Goal: Navigation & Orientation: Find specific page/section

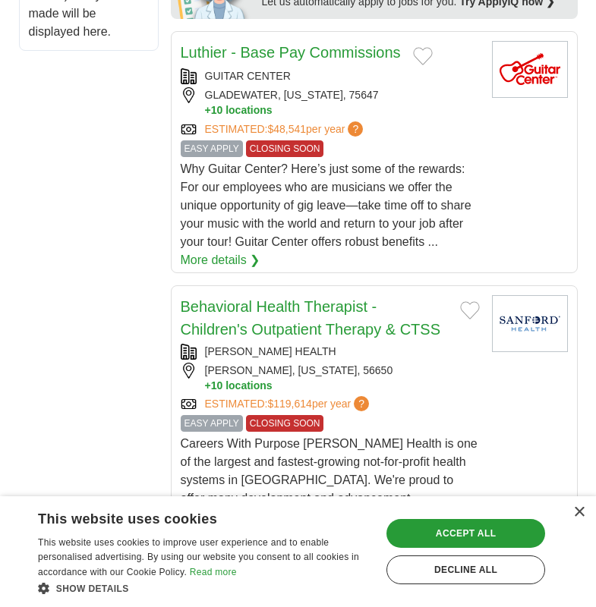
scroll to position [1139, 0]
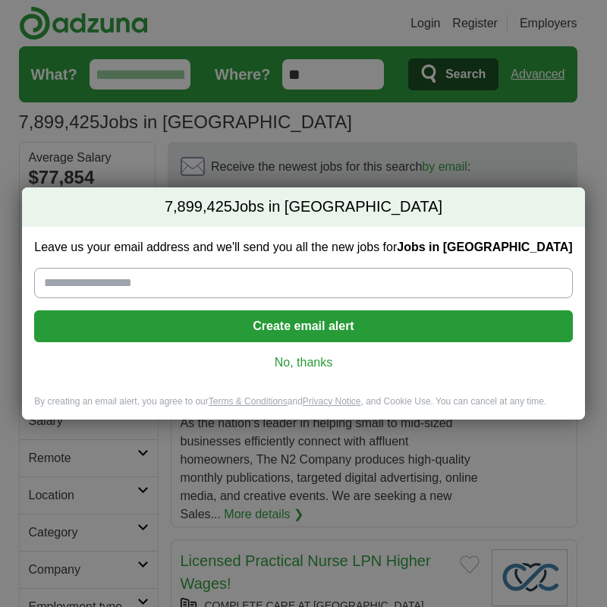
click at [301, 366] on link "No, thanks" at bounding box center [303, 363] width 514 height 17
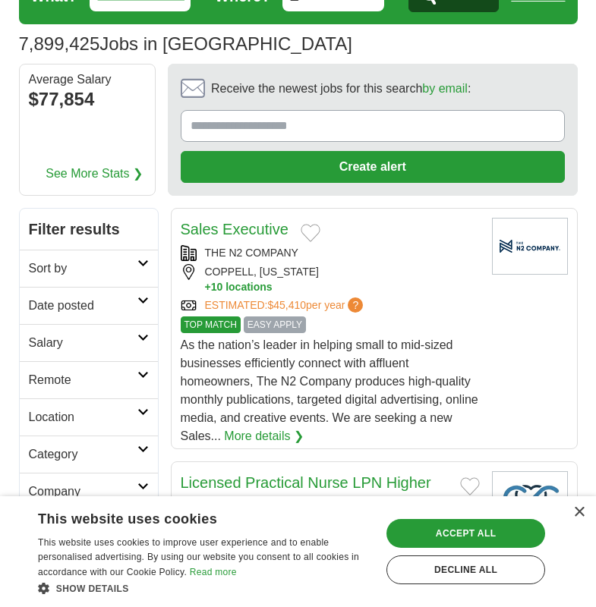
scroll to position [76, 0]
